Goal: Find specific page/section: Find specific page/section

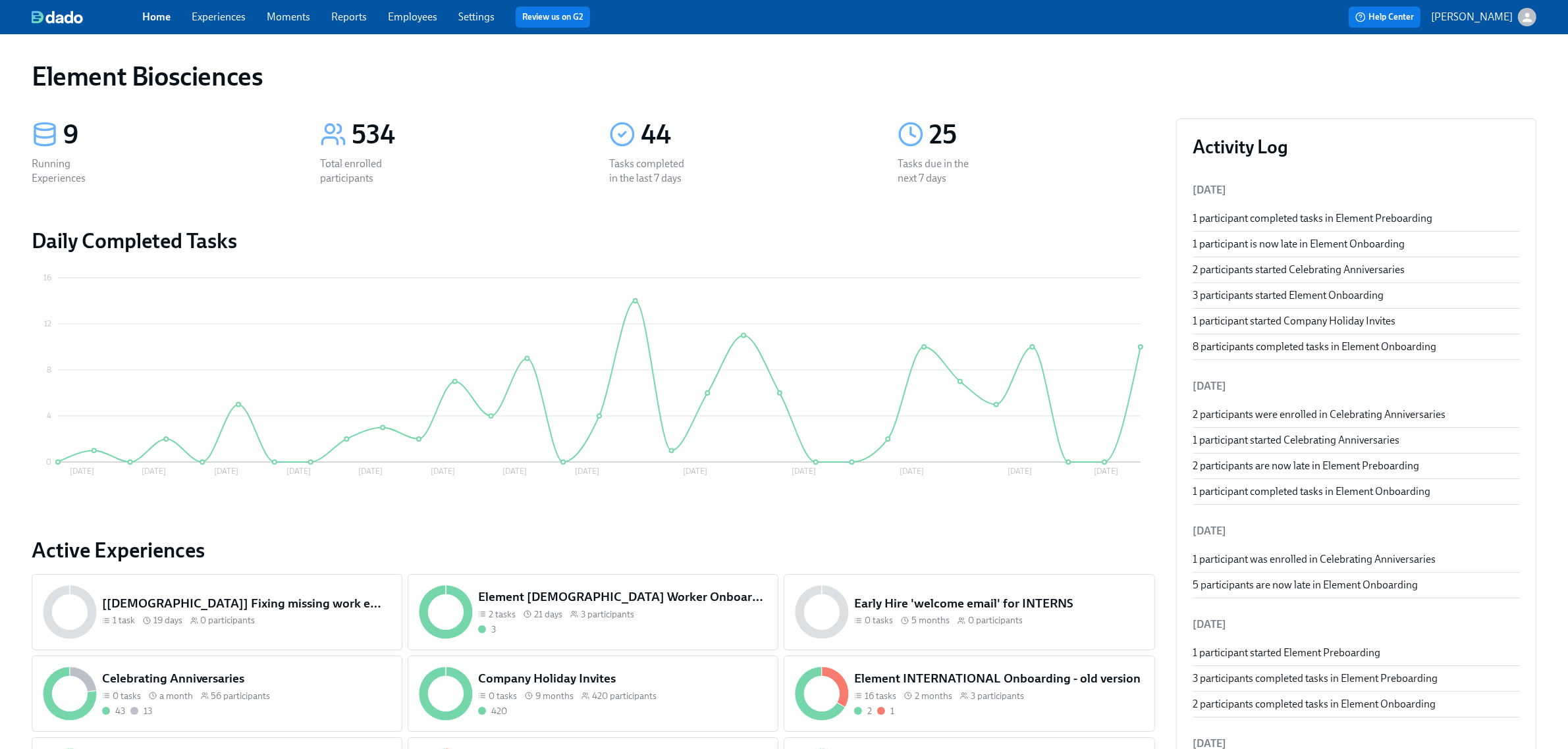
click at [205, 17] on link "Experiences" at bounding box center [218, 17] width 54 height 13
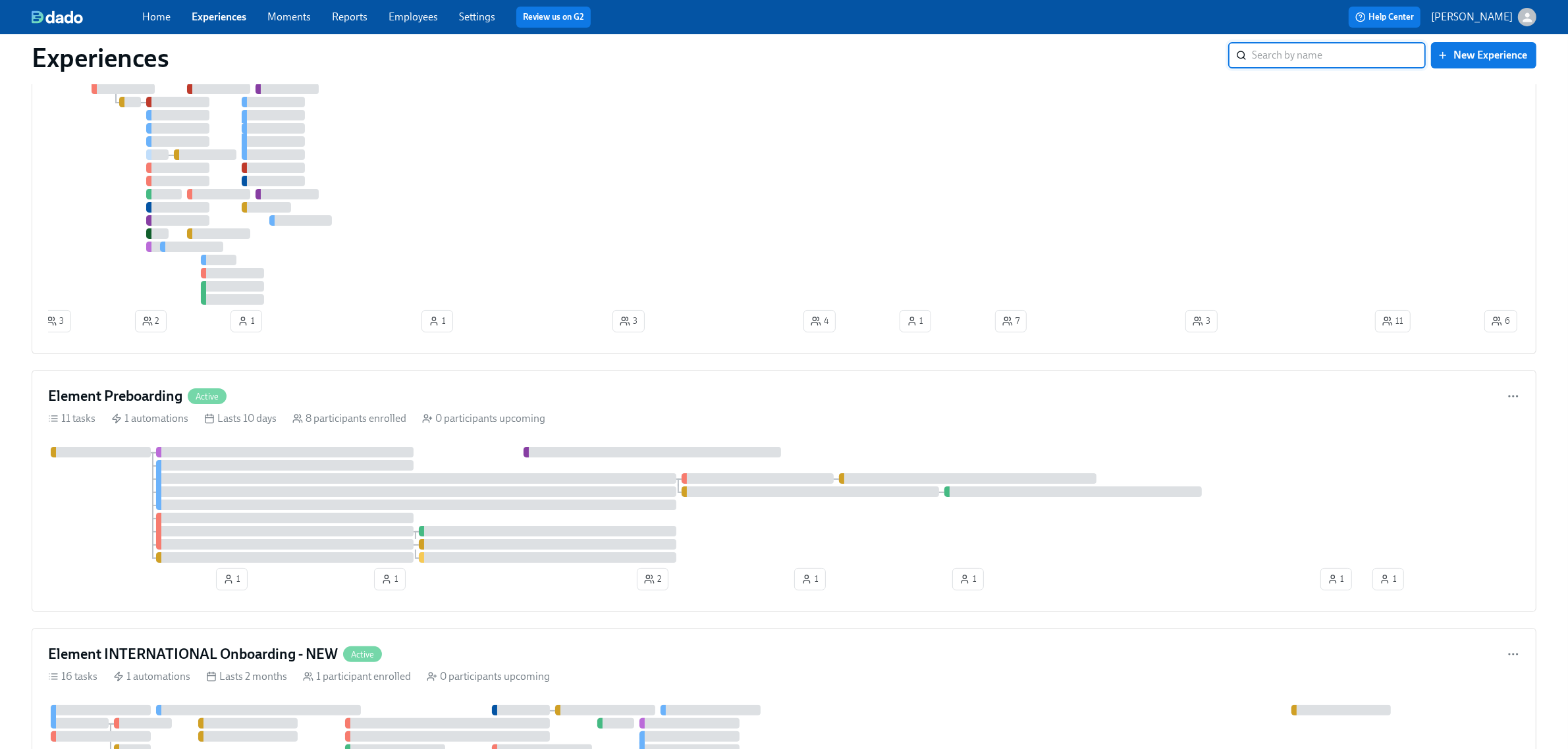
scroll to position [164, 0]
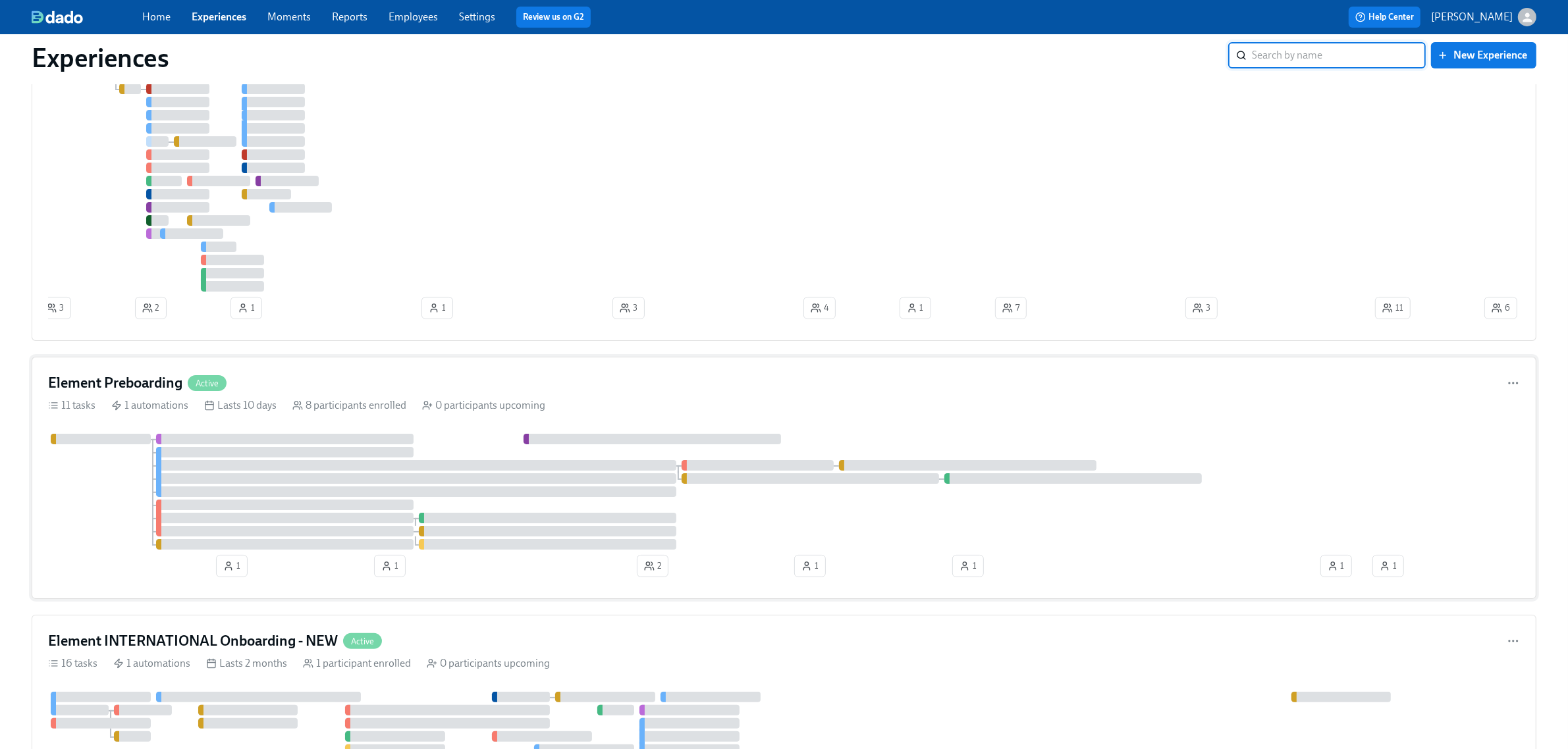
click at [817, 375] on div "Element Preboarding Active" at bounding box center [784, 383] width 1471 height 20
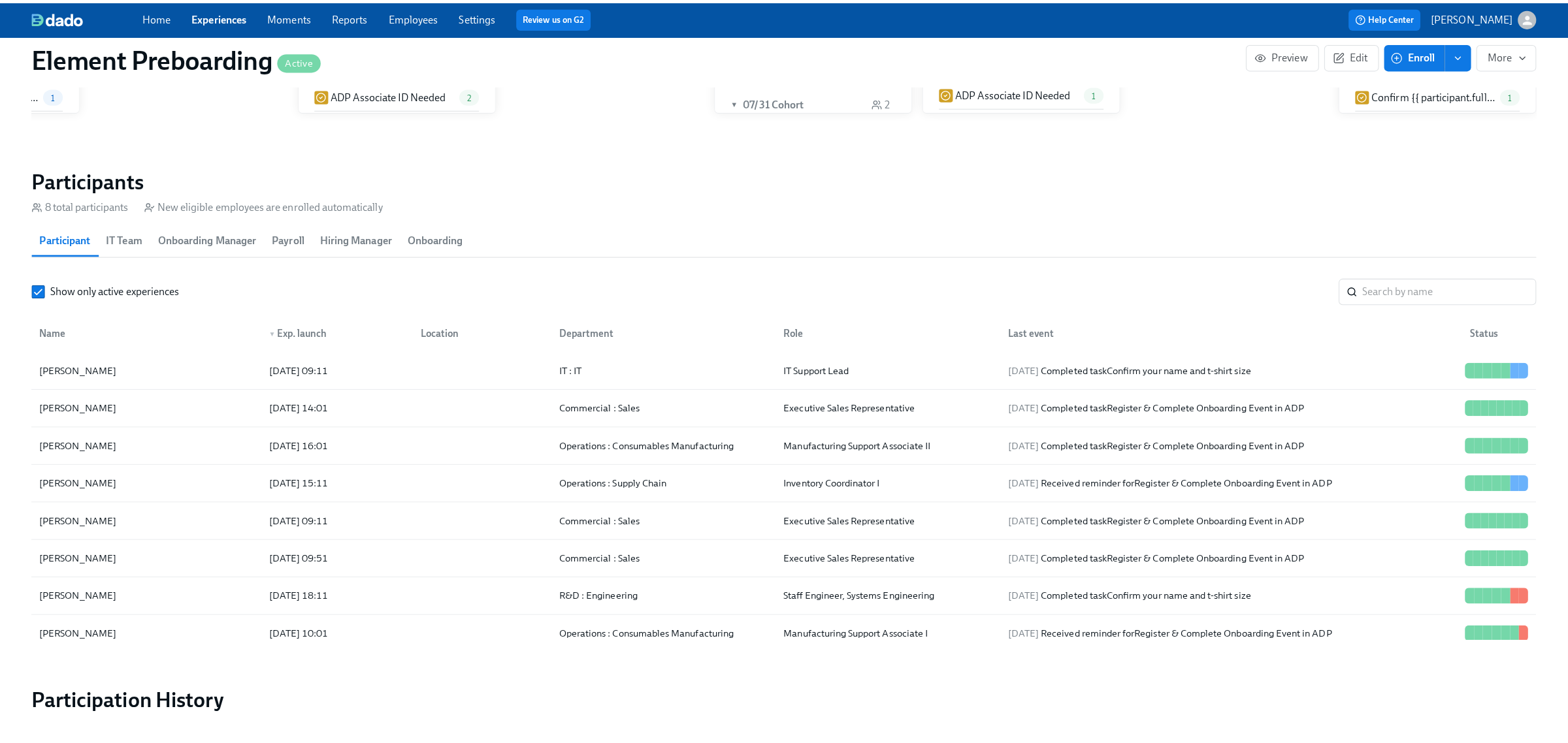
scroll to position [1225, 0]
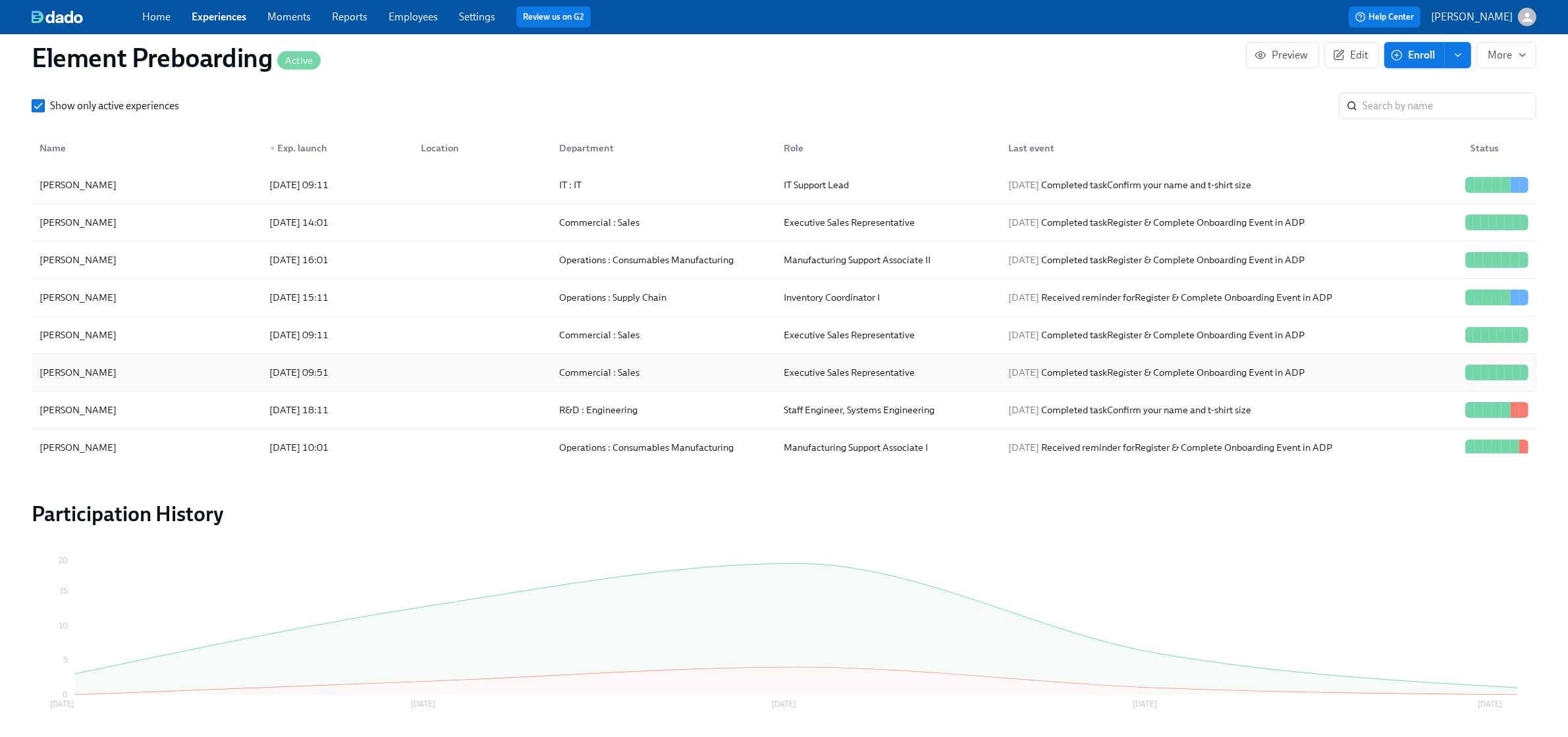
click at [181, 364] on div "Alex Westman" at bounding box center [147, 372] width 225 height 27
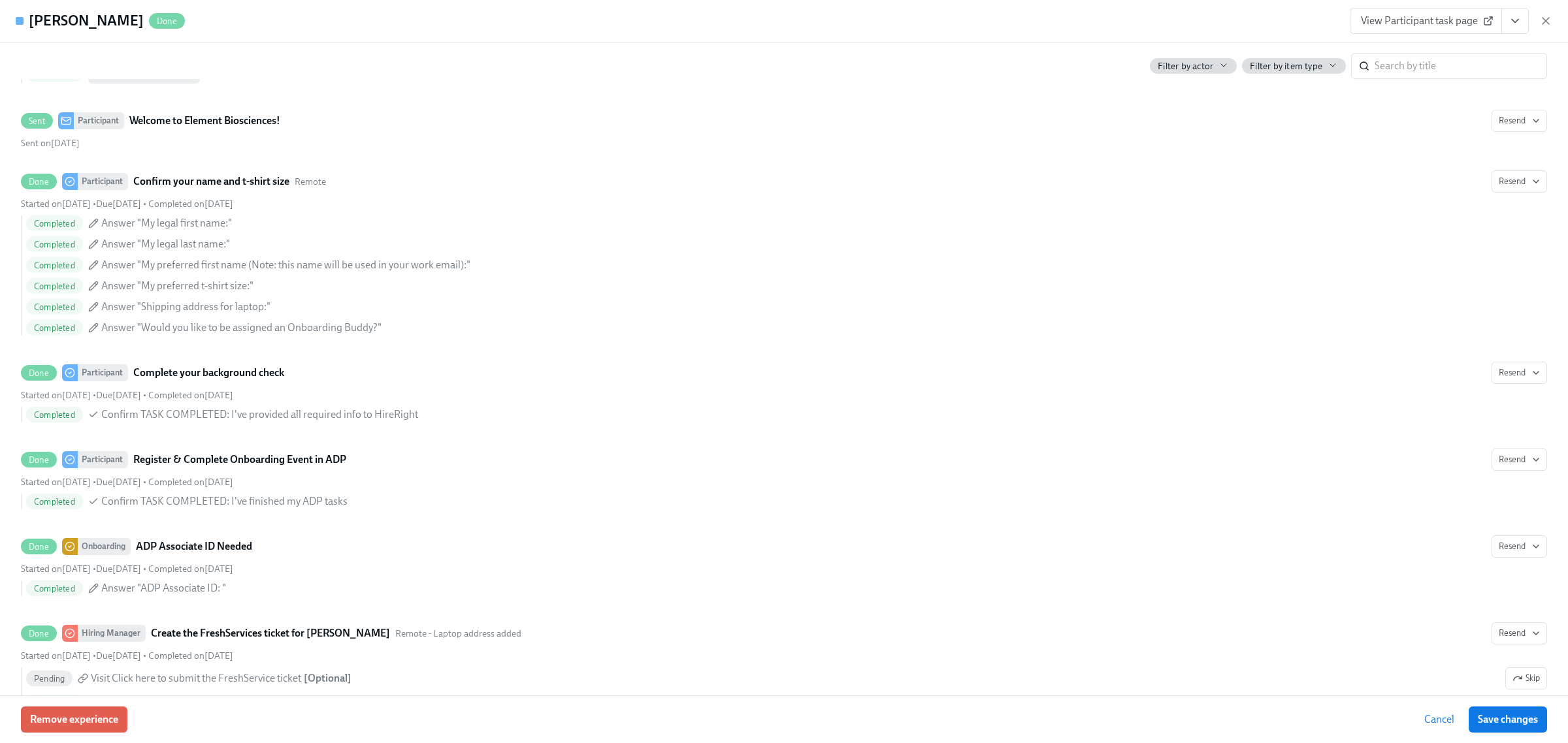
scroll to position [735, 0]
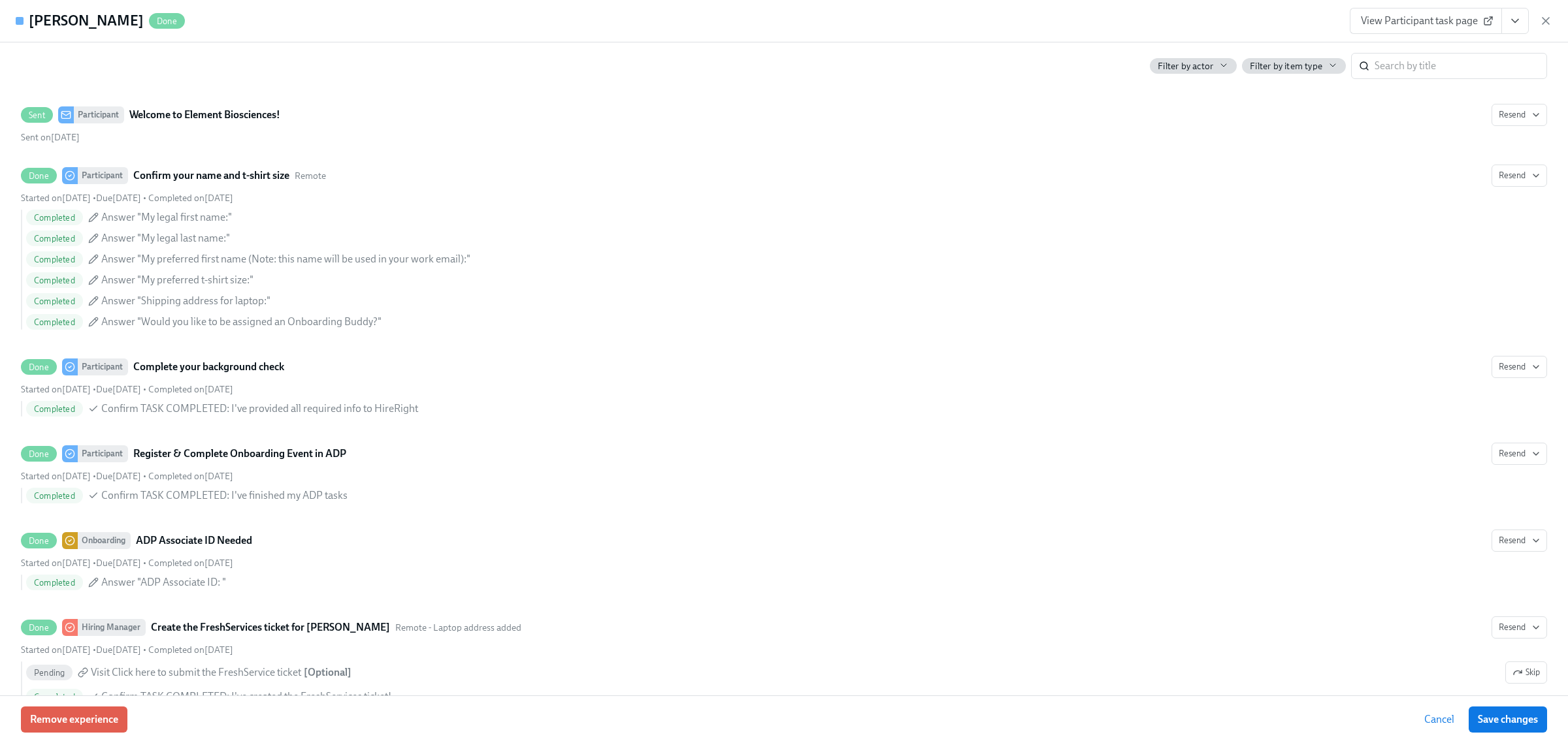
click at [1513, 17] on icon "View task page" at bounding box center [1515, 21] width 13 height 13
click at [1413, 91] on link "View Onboarding task page" at bounding box center [1418, 94] width 123 height 15
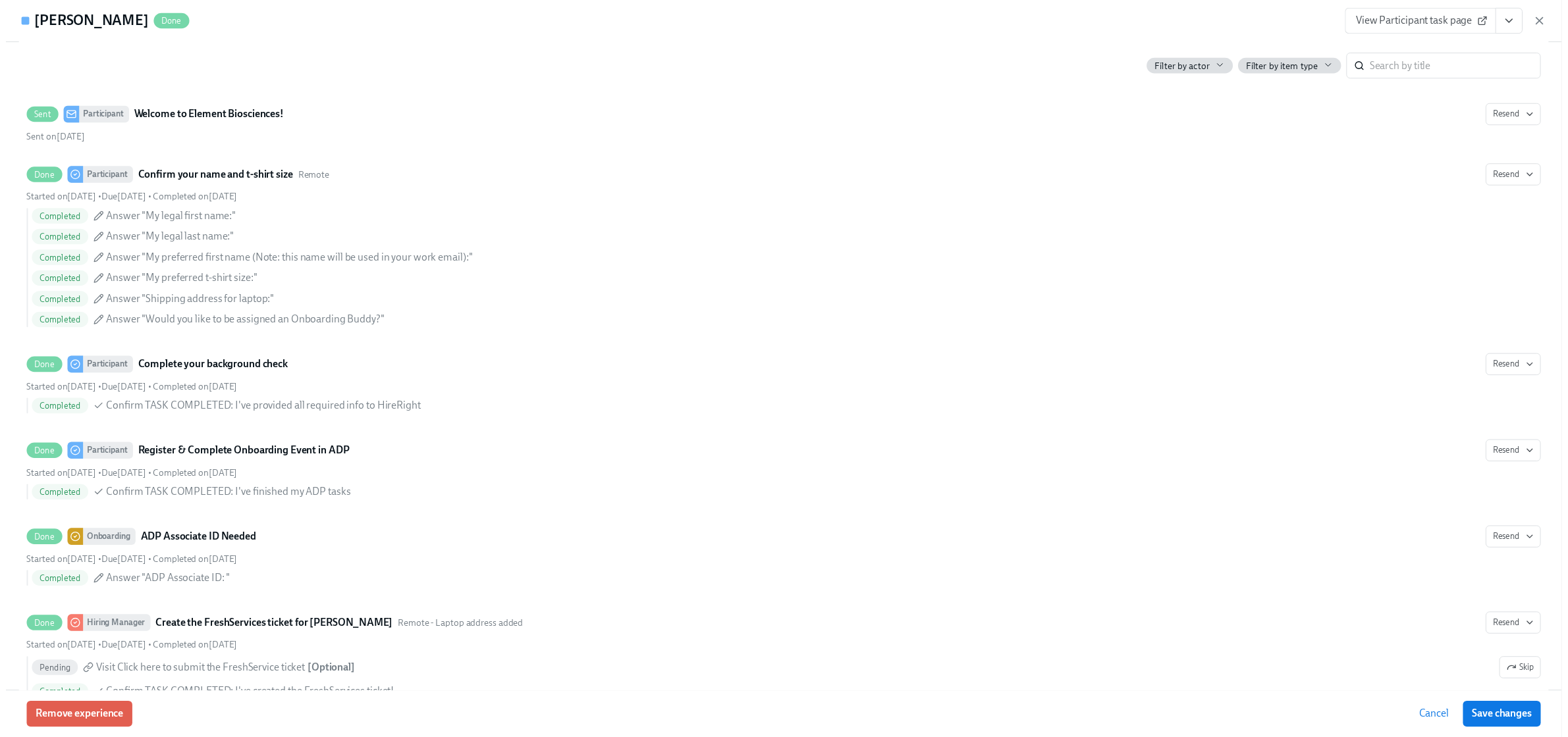
scroll to position [1174, 0]
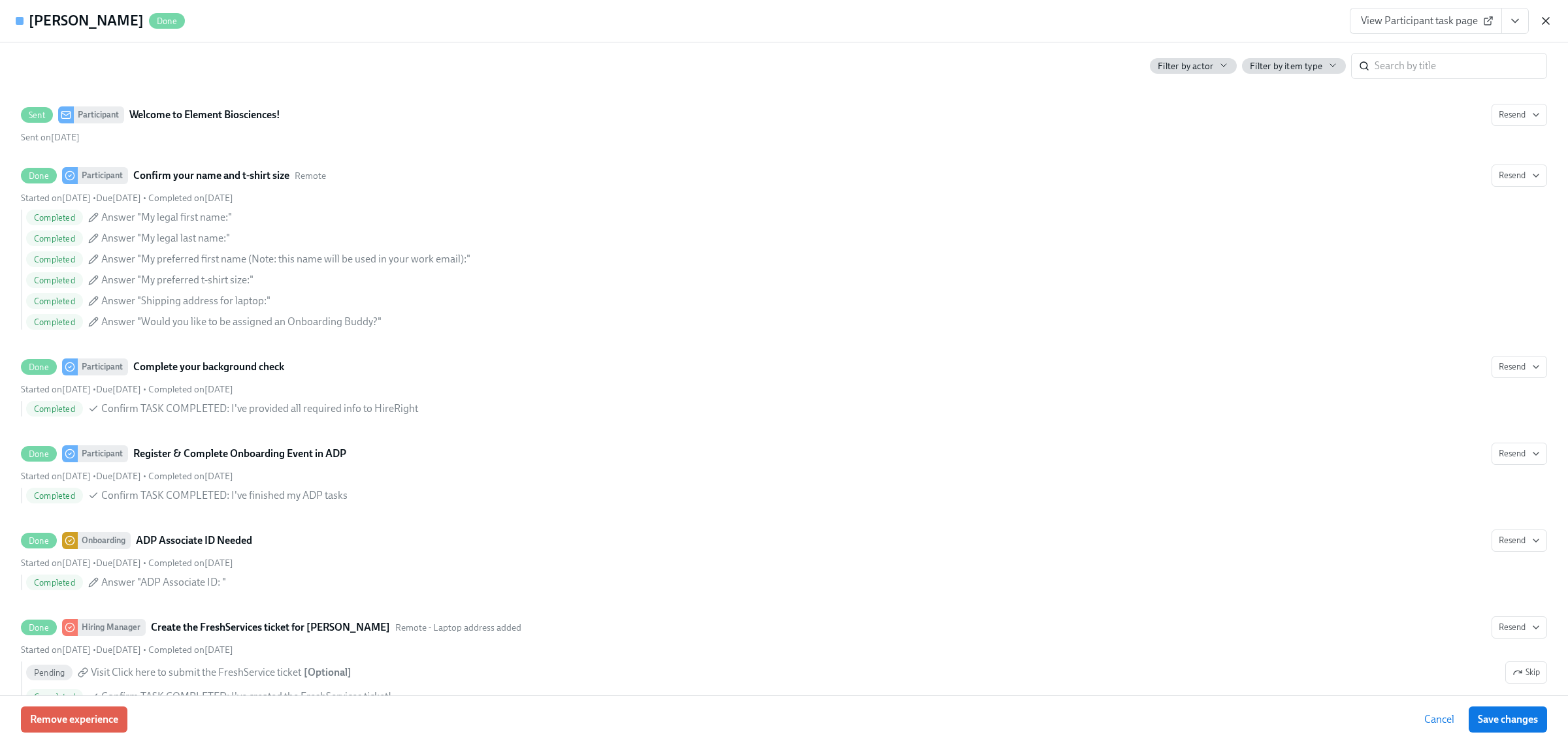
click at [1542, 22] on icon "button" at bounding box center [1545, 21] width 13 height 13
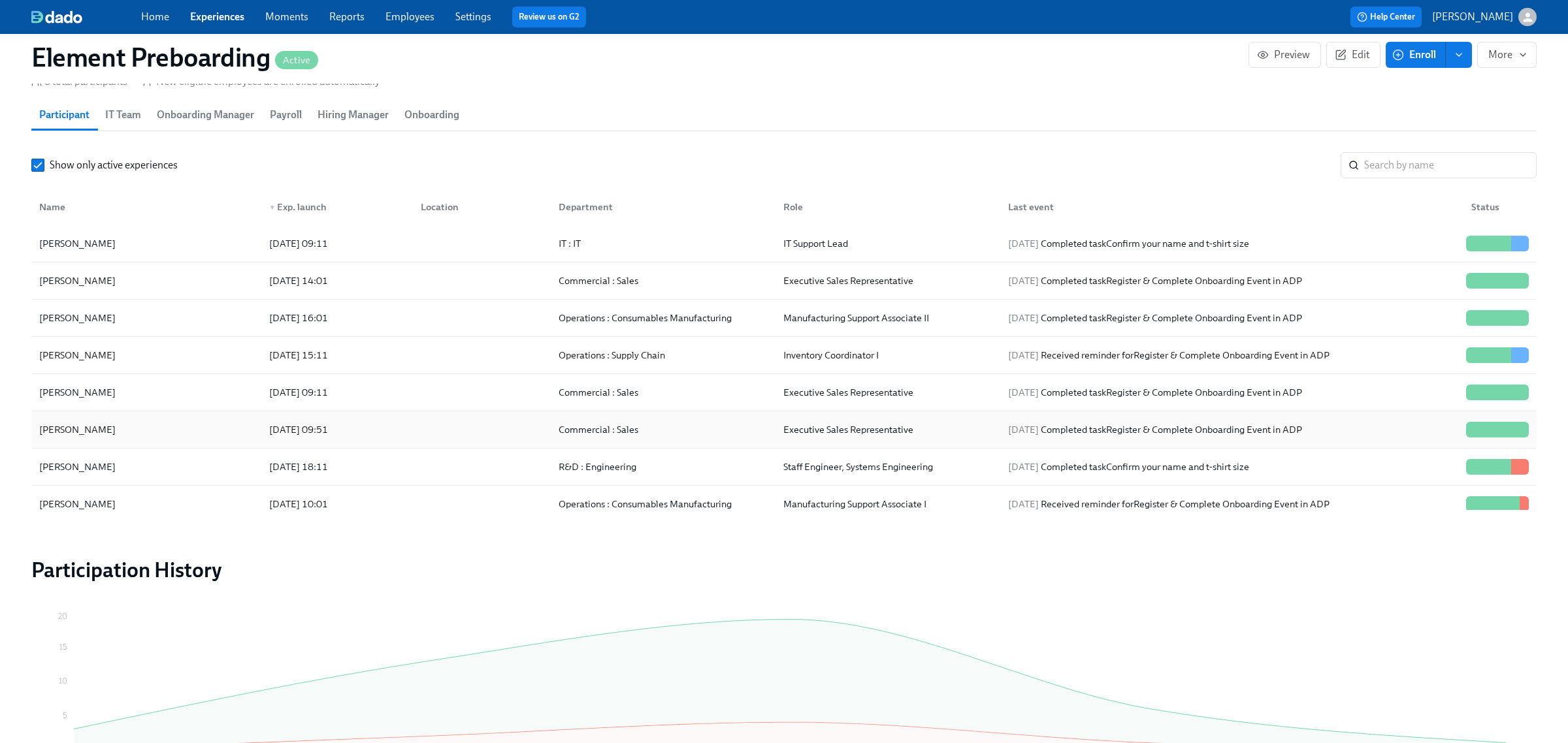
scroll to position [0, 1168]
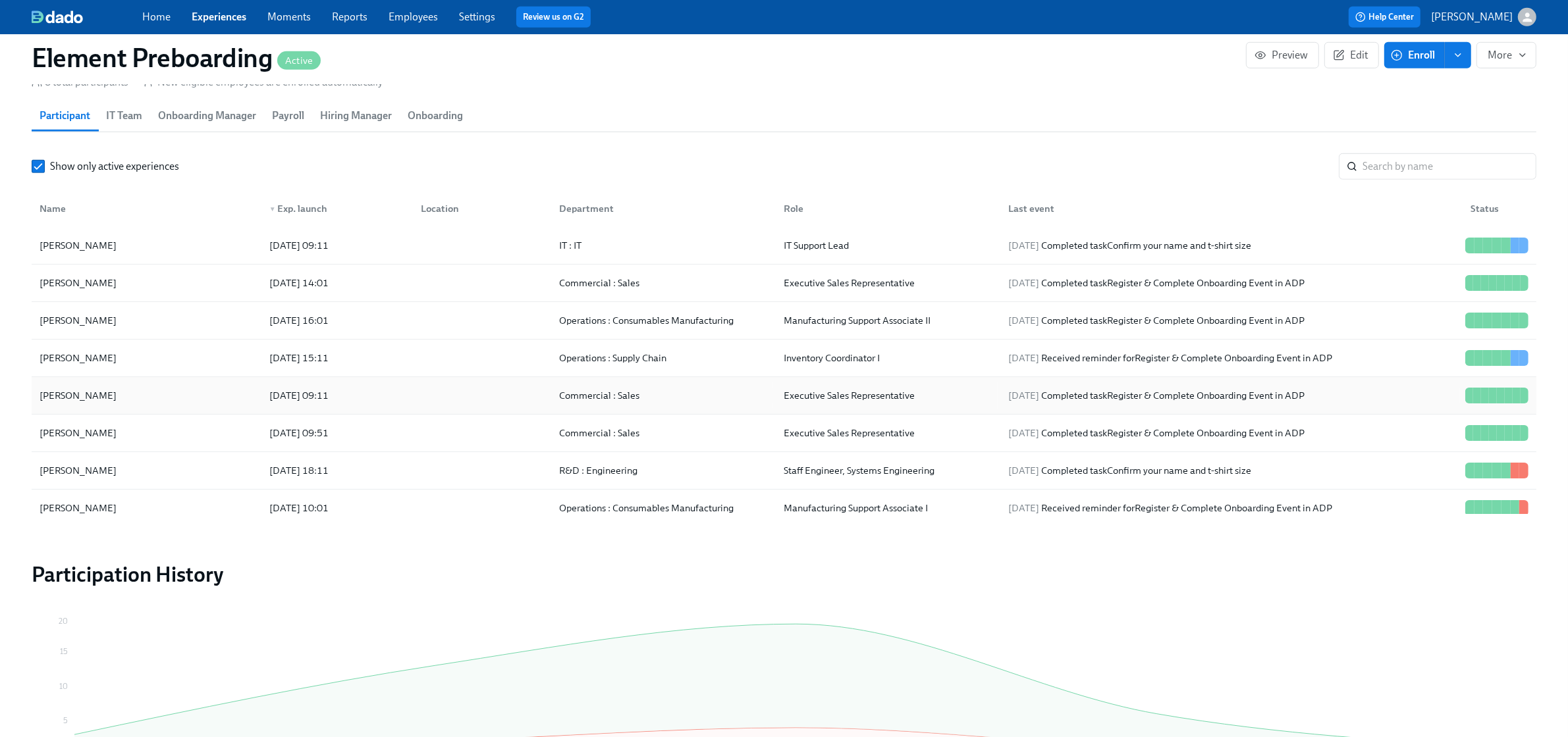
click at [157, 383] on div "Eric Hnath" at bounding box center [147, 395] width 225 height 27
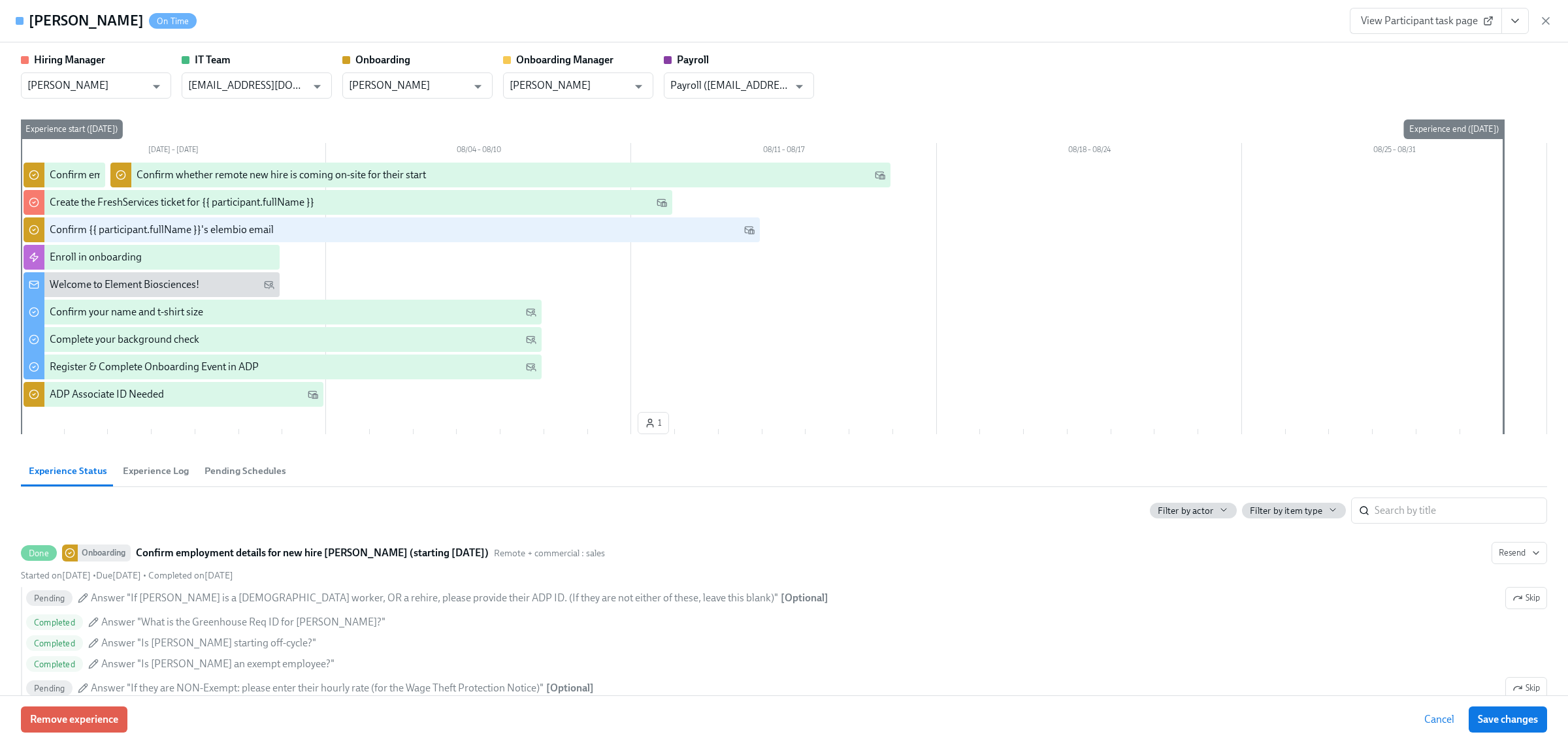
click at [1511, 22] on icon "View task page" at bounding box center [1515, 21] width 13 height 13
click at [1399, 86] on li "View Onboarding task page" at bounding box center [1438, 94] width 186 height 23
click at [1436, 94] on link "View Onboarding task page" at bounding box center [1418, 94] width 123 height 15
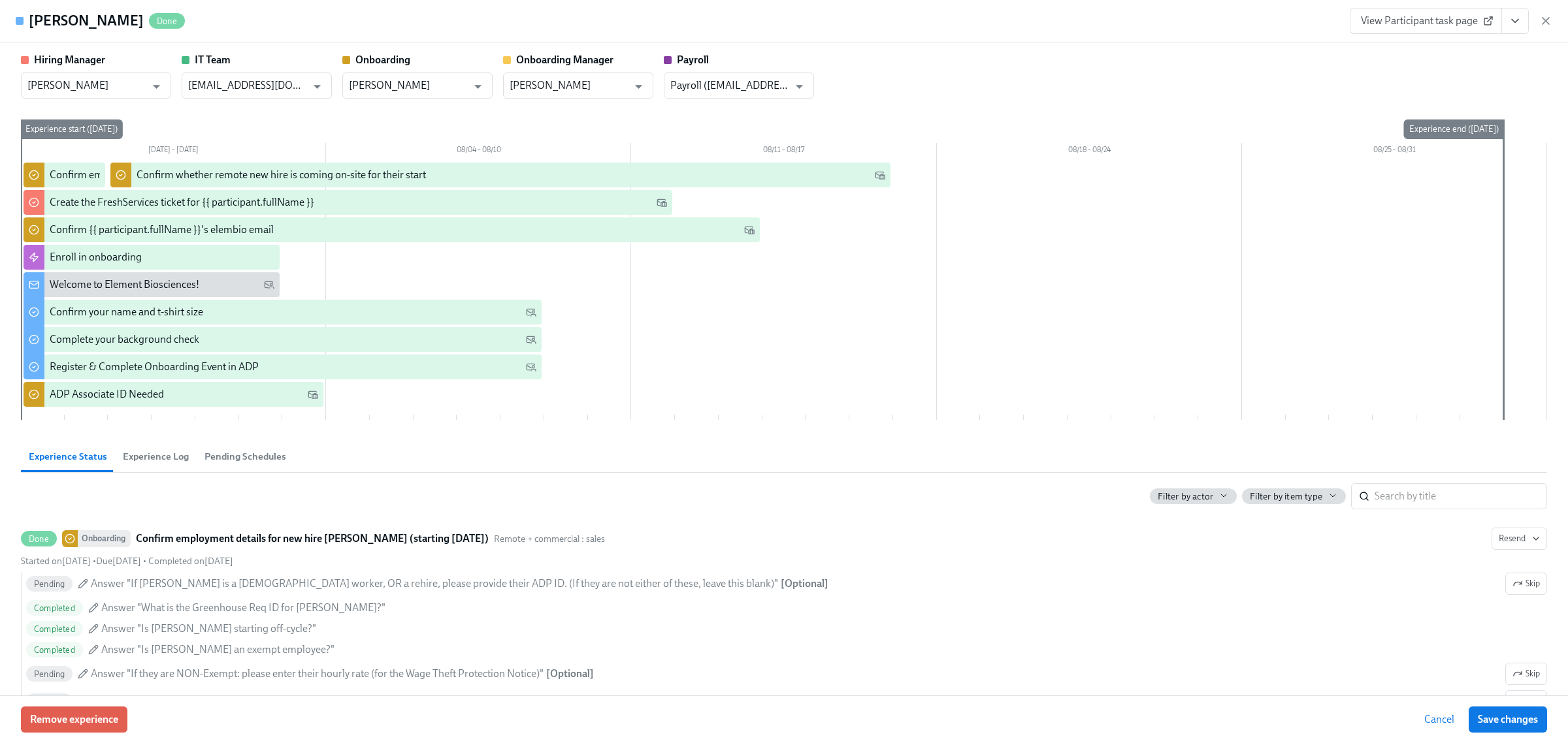
scroll to position [0, 1181]
